Goal: Task Accomplishment & Management: Use online tool/utility

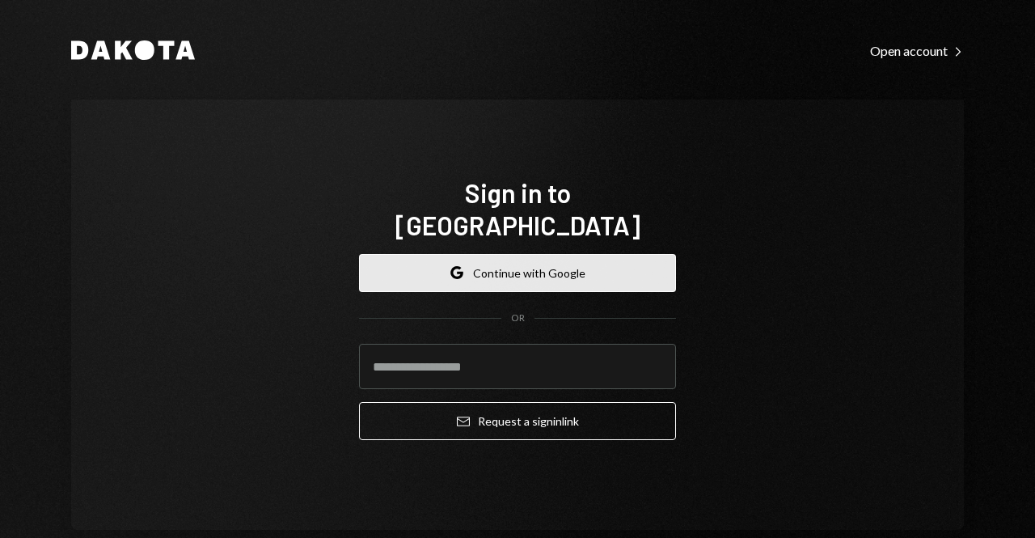
click at [608, 259] on button "Google Continue with Google" at bounding box center [517, 273] width 317 height 38
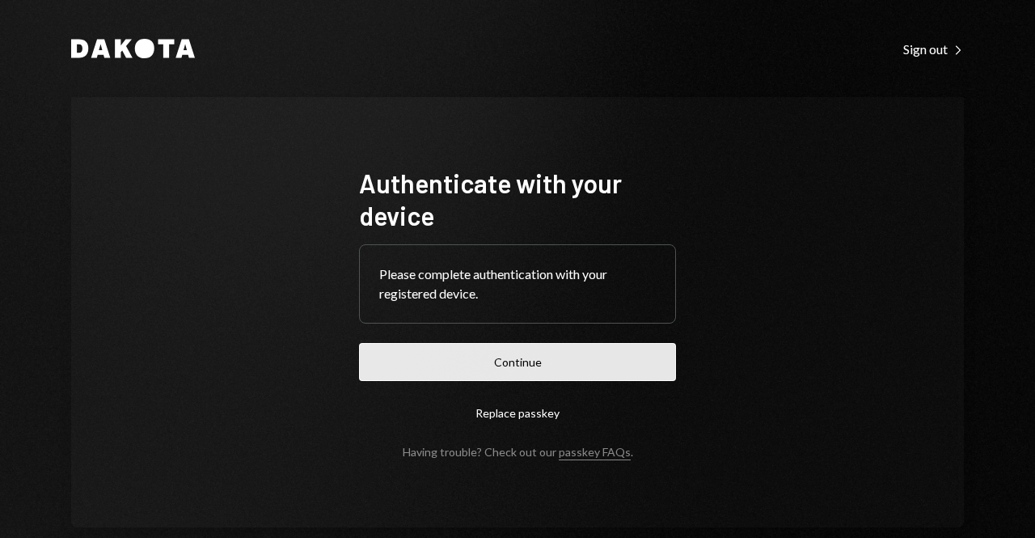
click at [562, 364] on button "Continue" at bounding box center [517, 362] width 317 height 38
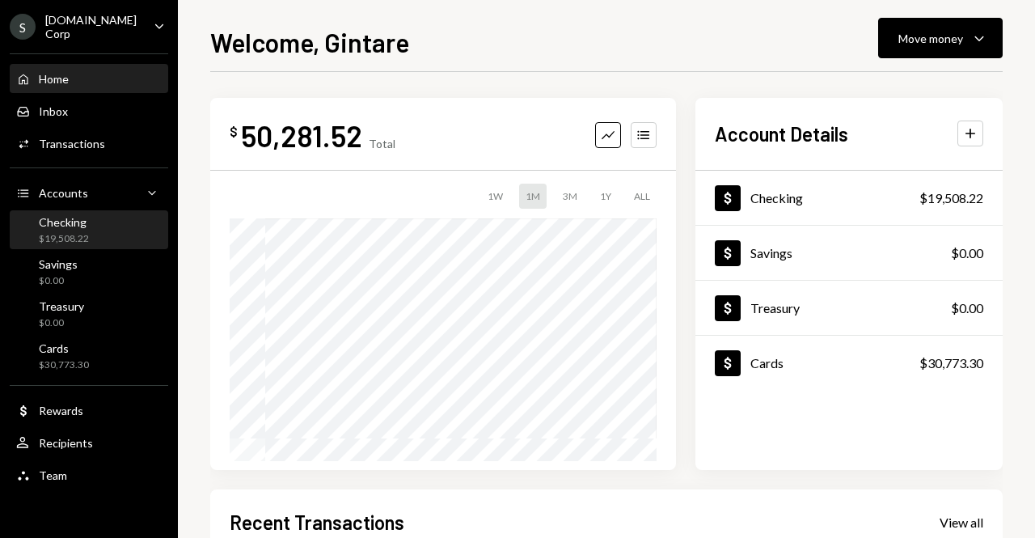
click at [101, 226] on div "Checking $19,508.22" at bounding box center [89, 230] width 146 height 31
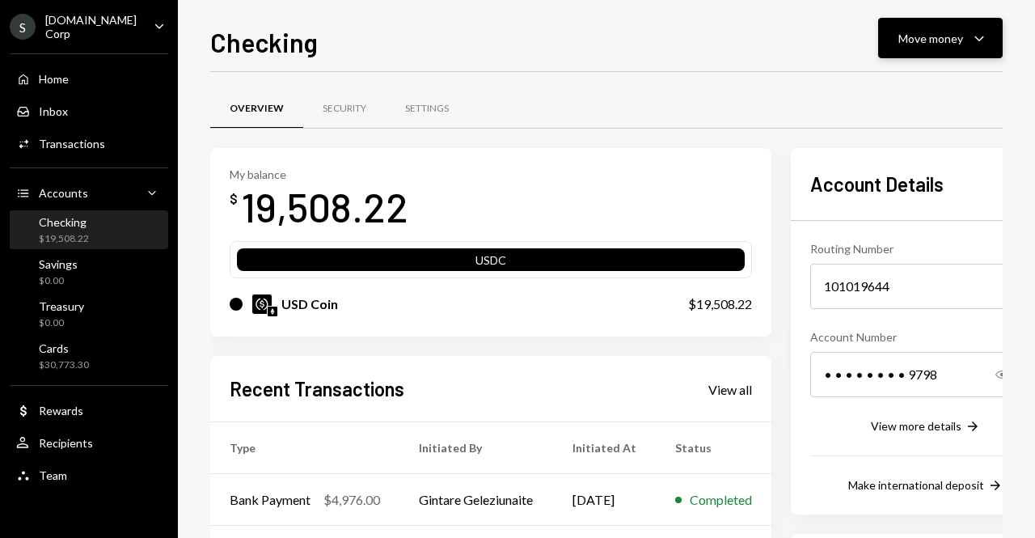
click at [942, 29] on div "Move money Caret Down" at bounding box center [941, 37] width 84 height 19
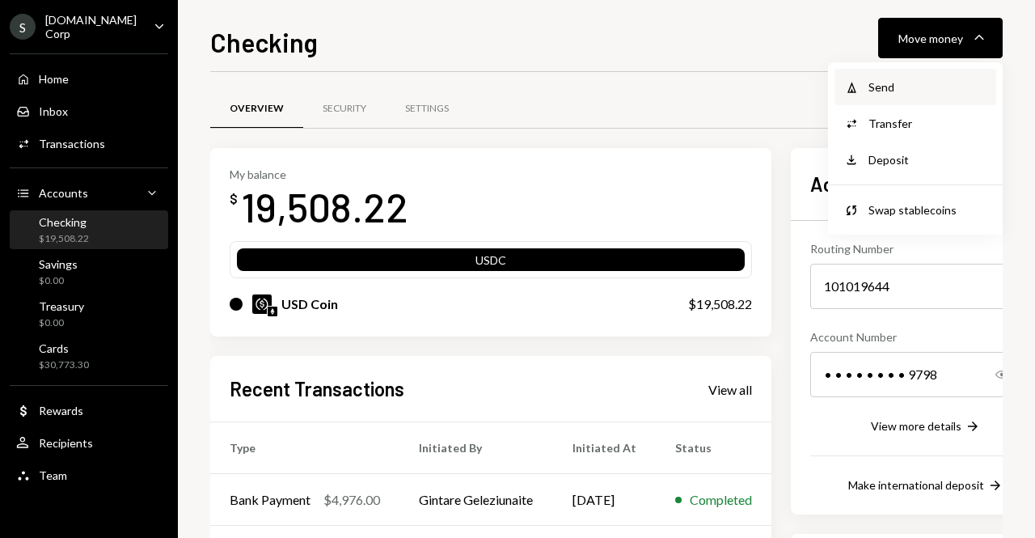
click at [913, 91] on div "Send" at bounding box center [928, 86] width 118 height 17
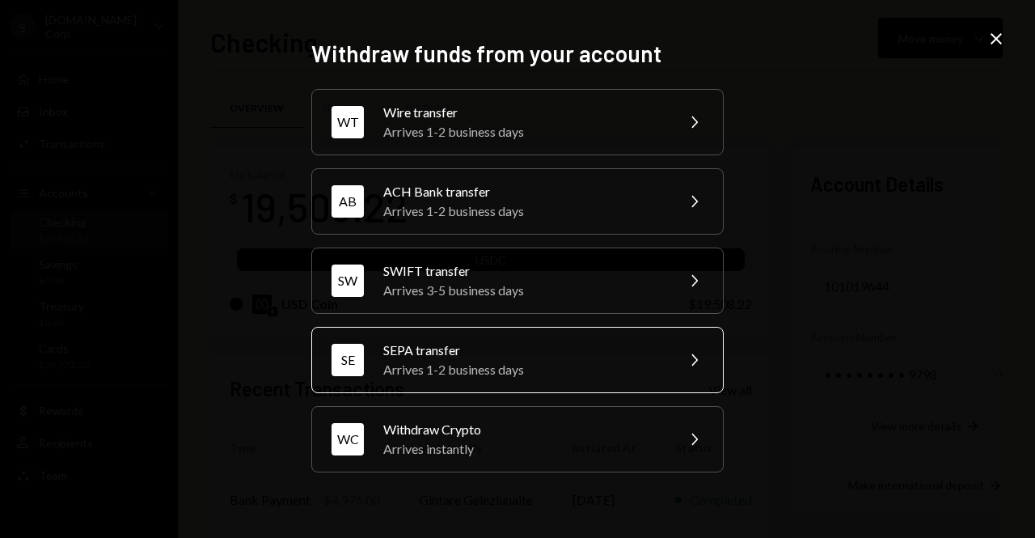
click at [536, 353] on div "SEPA transfer" at bounding box center [524, 350] width 282 height 19
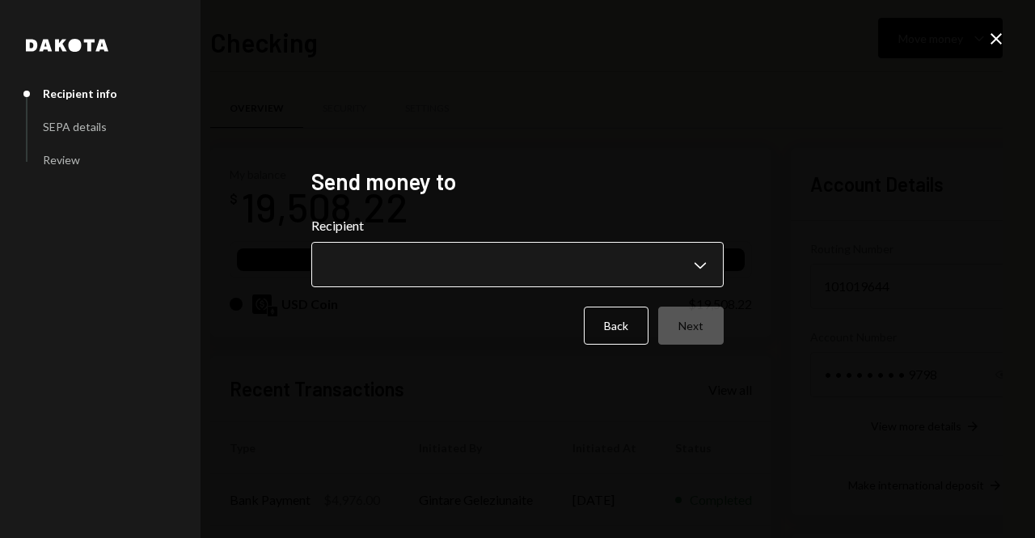
click at [413, 262] on body "S [DOMAIN_NAME] Corp Caret Down Home Home Inbox Inbox Activities Transactions A…" at bounding box center [517, 269] width 1035 height 538
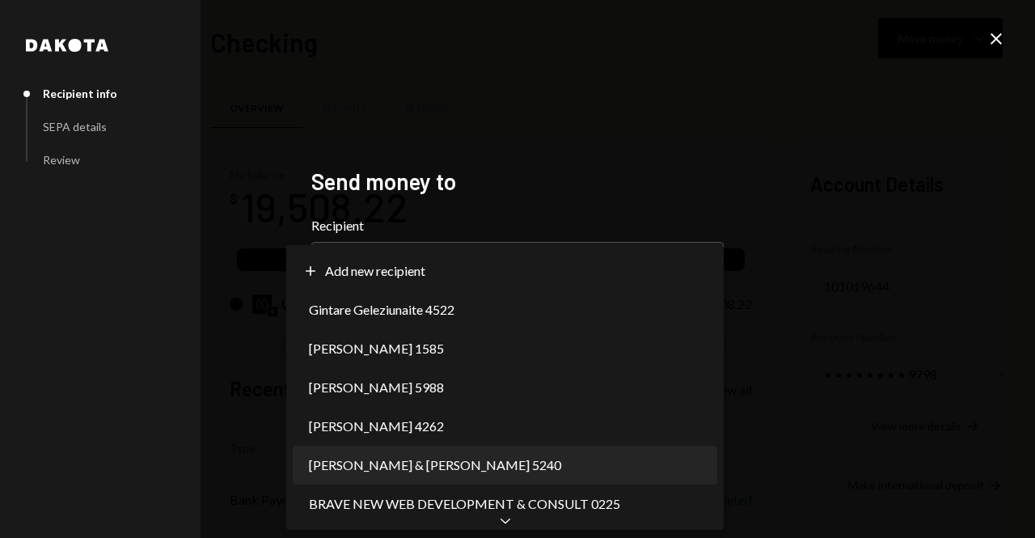
select select "**********"
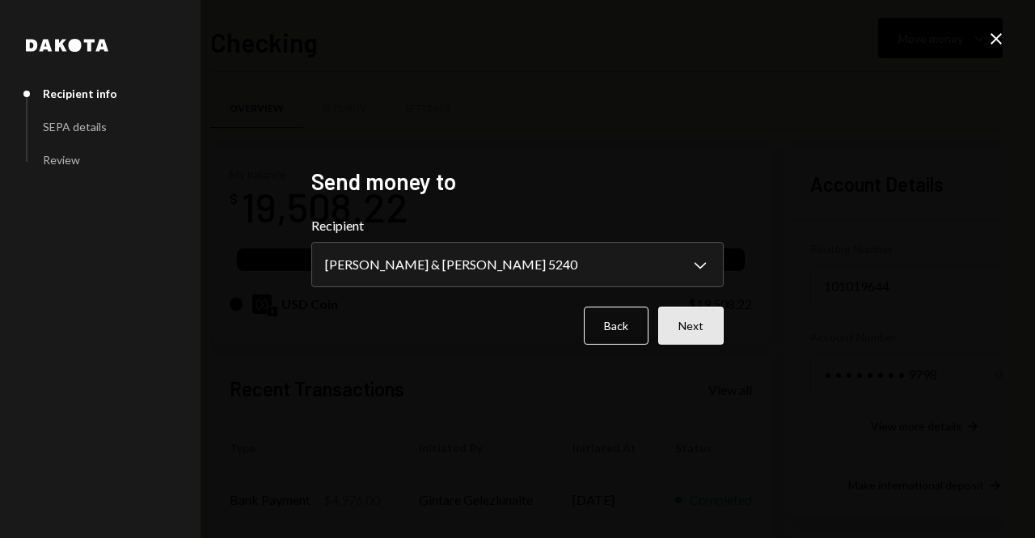
click at [688, 324] on button "Next" at bounding box center [691, 326] width 66 height 38
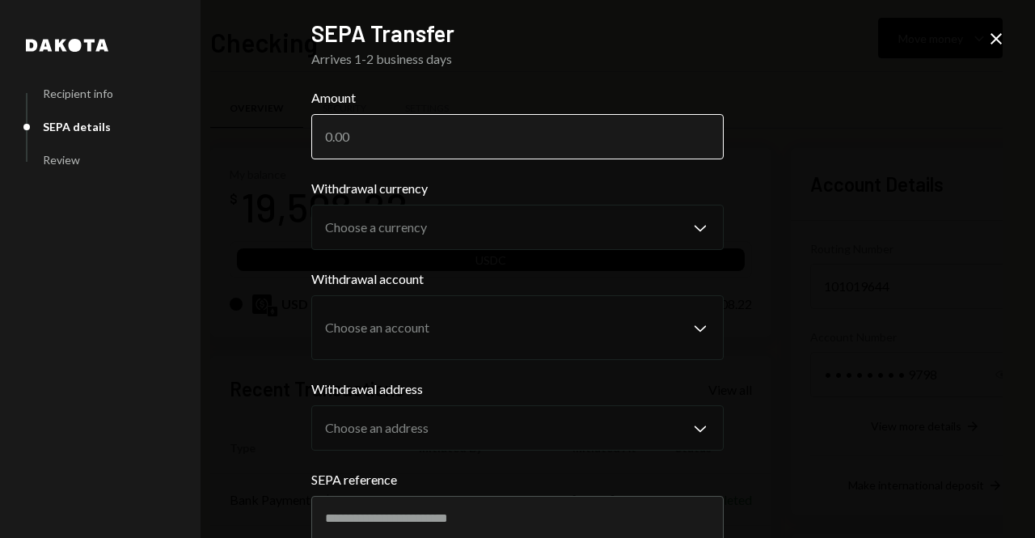
click at [418, 144] on input "Amount" at bounding box center [517, 136] width 413 height 45
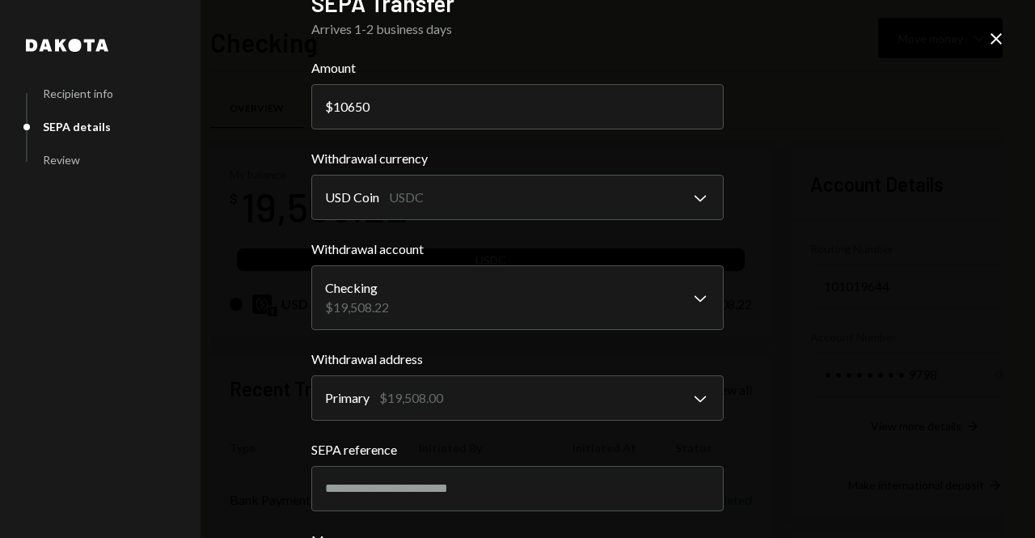
scroll to position [196, 0]
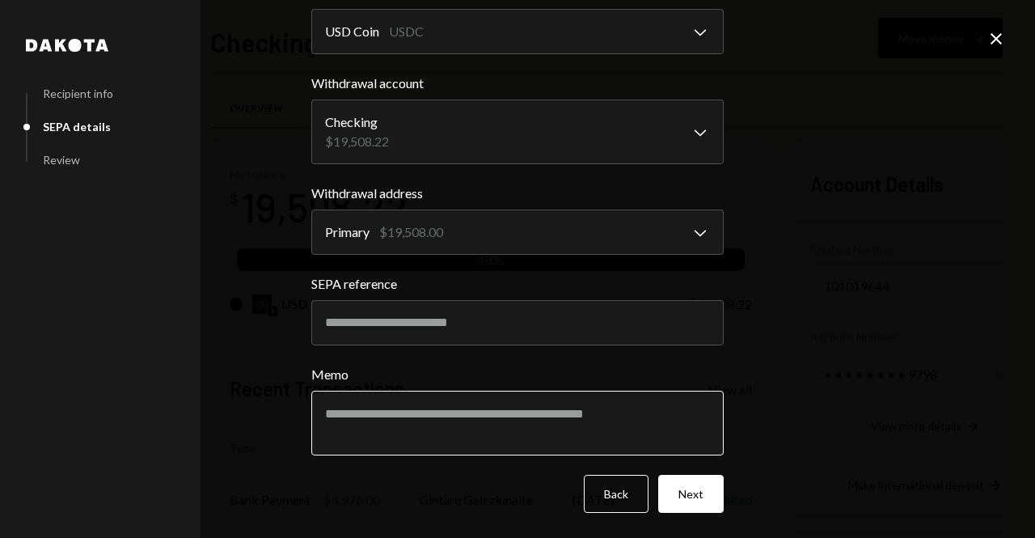
type input "10650"
click at [377, 419] on textarea "Memo" at bounding box center [517, 423] width 413 height 65
type textarea "**********"
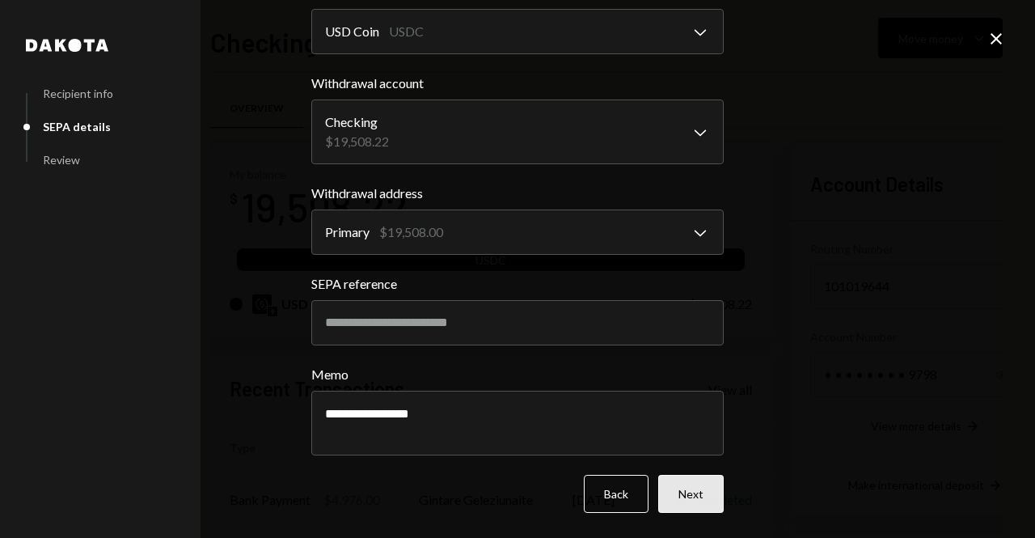
click at [672, 489] on button "Next" at bounding box center [691, 494] width 66 height 38
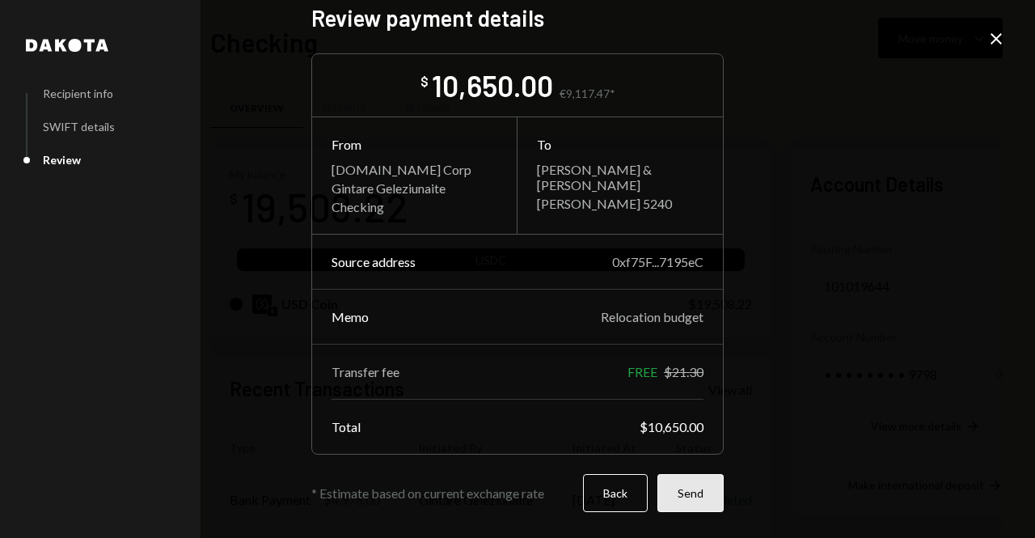
click at [696, 491] on button "Send" at bounding box center [691, 493] width 66 height 38
